Goal: Error: Check status

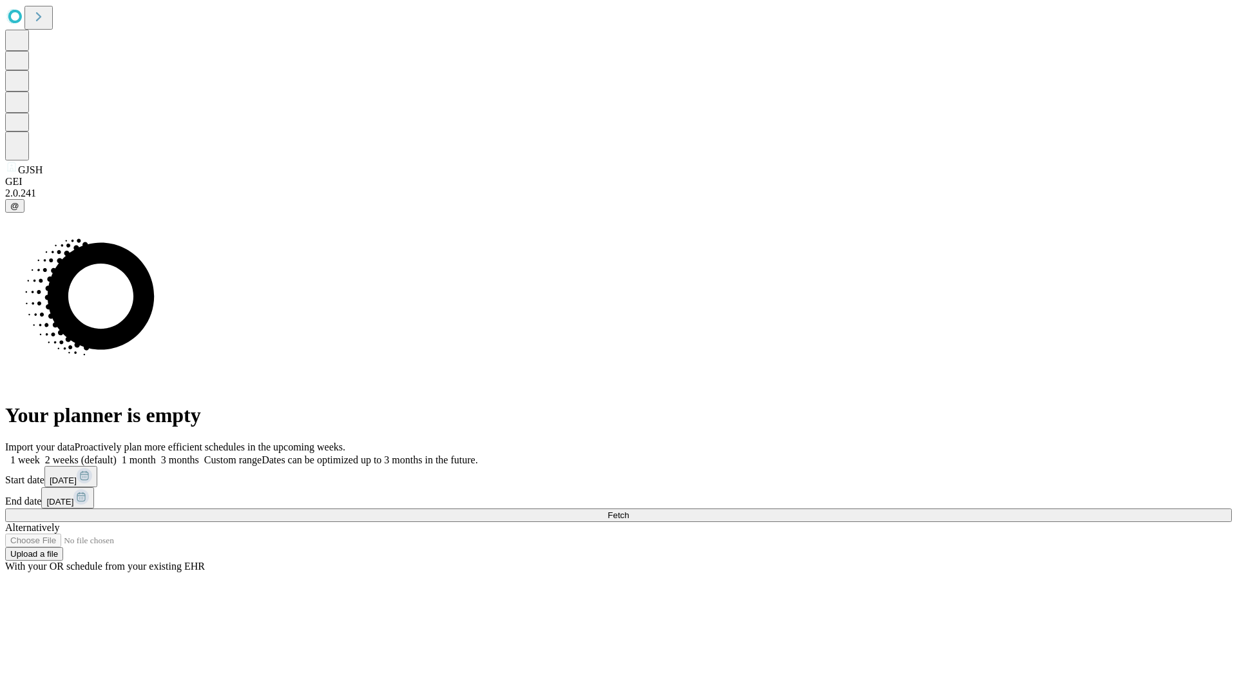
click at [629, 510] on span "Fetch" at bounding box center [618, 515] width 21 height 10
